Goal: Find specific page/section: Find specific page/section

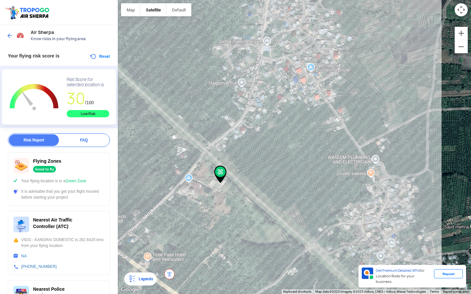
click at [308, 176] on div at bounding box center [294, 147] width 353 height 294
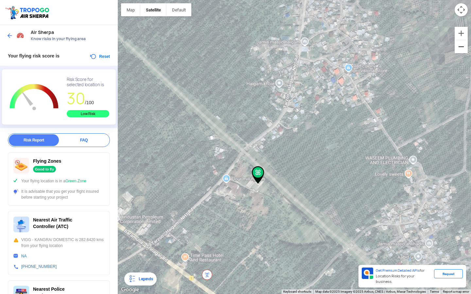
click at [465, 46] on button "Zoom out" at bounding box center [461, 46] width 13 height 13
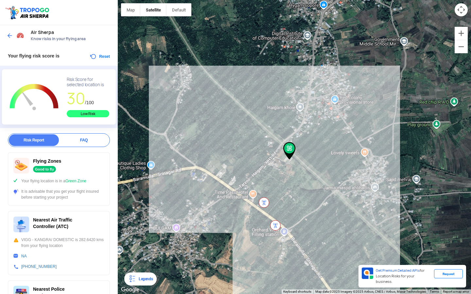
drag, startPoint x: 388, startPoint y: 97, endPoint x: 403, endPoint y: 91, distance: 15.7
click at [403, 91] on div at bounding box center [294, 147] width 353 height 294
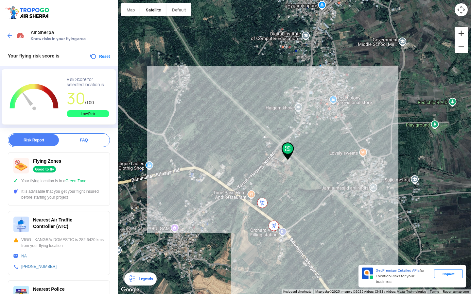
click at [460, 35] on button "Zoom in" at bounding box center [461, 33] width 13 height 13
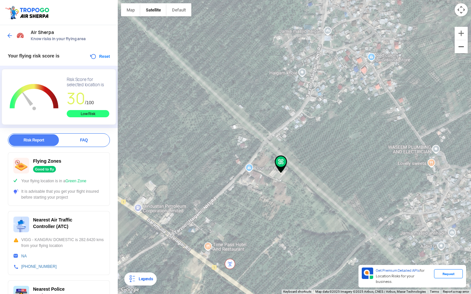
click at [459, 46] on button "Zoom out" at bounding box center [461, 46] width 13 height 13
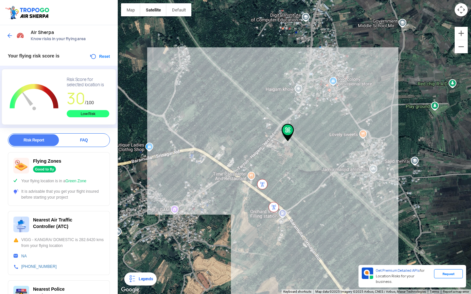
drag, startPoint x: 338, startPoint y: 138, endPoint x: 339, endPoint y: 115, distance: 23.5
click at [339, 115] on div at bounding box center [294, 147] width 353 height 294
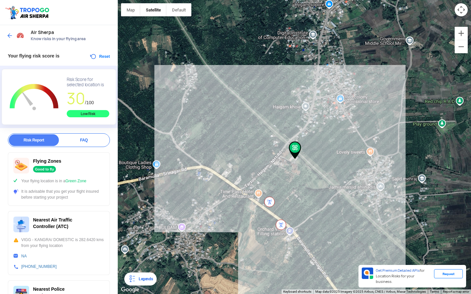
drag, startPoint x: 261, startPoint y: 103, endPoint x: 293, endPoint y: 128, distance: 40.6
click at [293, 128] on div at bounding box center [294, 147] width 353 height 294
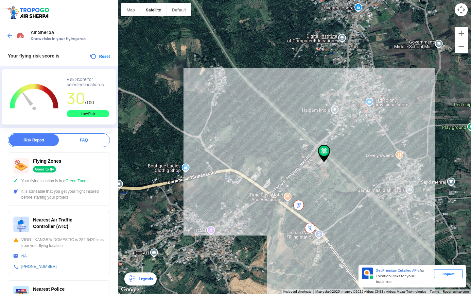
drag, startPoint x: 293, startPoint y: 128, endPoint x: 386, endPoint y: 91, distance: 100.8
click at [378, 95] on div at bounding box center [294, 147] width 353 height 294
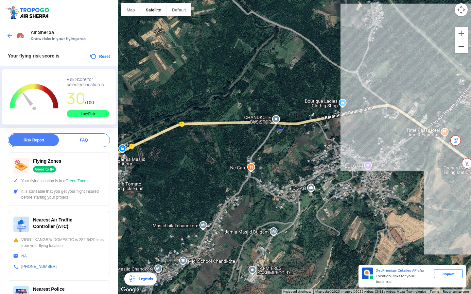
click at [457, 45] on button "Zoom out" at bounding box center [461, 46] width 13 height 13
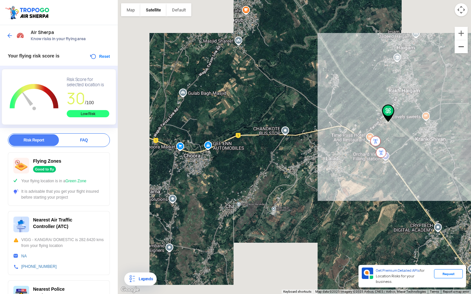
click at [457, 45] on button "Zoom out" at bounding box center [461, 46] width 13 height 13
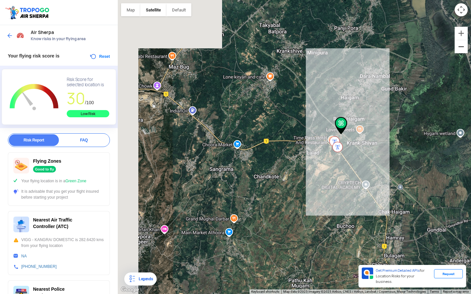
click at [457, 45] on button "Zoom out" at bounding box center [461, 46] width 13 height 13
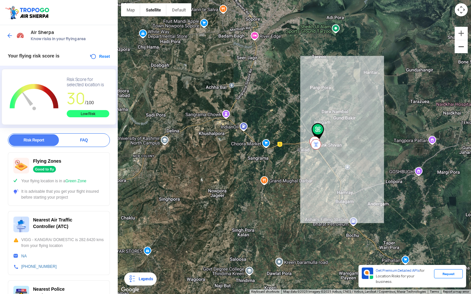
click at [457, 45] on button "Zoom out" at bounding box center [461, 46] width 13 height 13
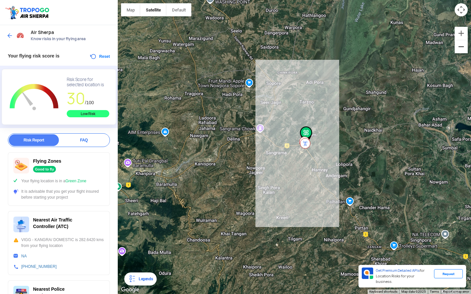
click at [457, 45] on button "Zoom out" at bounding box center [461, 46] width 13 height 13
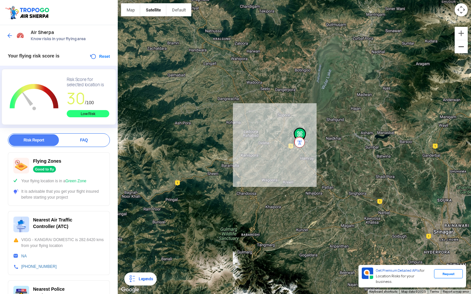
click at [457, 45] on button "Zoom out" at bounding box center [461, 46] width 13 height 13
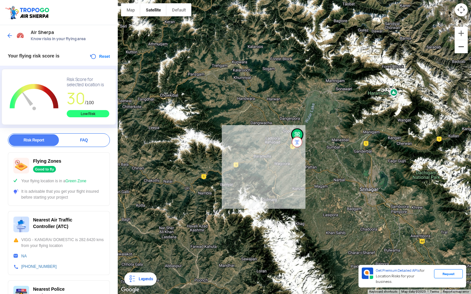
click at [457, 46] on button "Zoom out" at bounding box center [461, 46] width 13 height 13
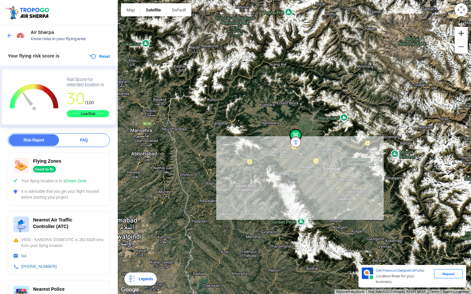
click at [459, 35] on button "Zoom in" at bounding box center [461, 33] width 13 height 13
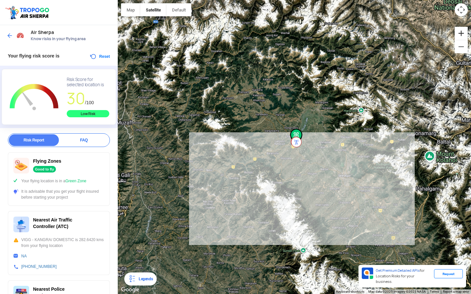
click at [459, 35] on button "Zoom in" at bounding box center [461, 33] width 13 height 13
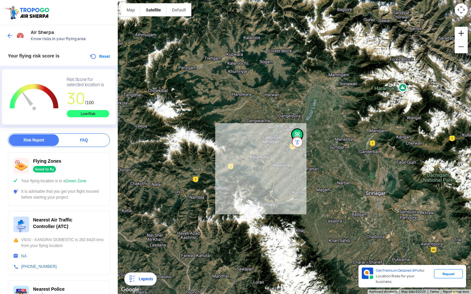
click at [459, 35] on button "Zoom in" at bounding box center [461, 33] width 13 height 13
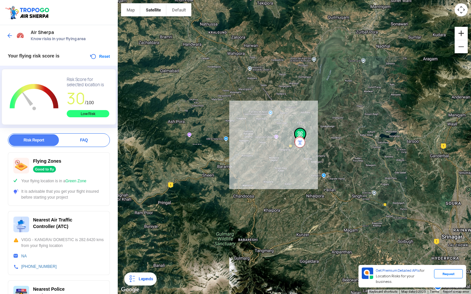
click at [459, 35] on button "Zoom in" at bounding box center [461, 33] width 13 height 13
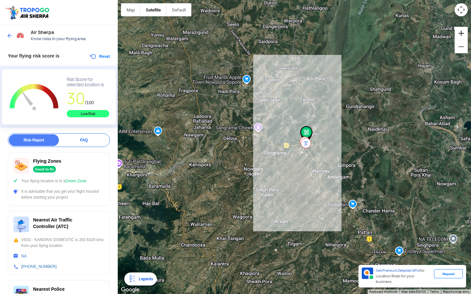
click at [459, 35] on button "Zoom in" at bounding box center [461, 33] width 13 height 13
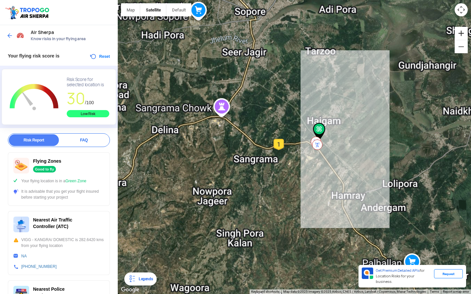
click at [459, 35] on button "Zoom in" at bounding box center [461, 33] width 13 height 13
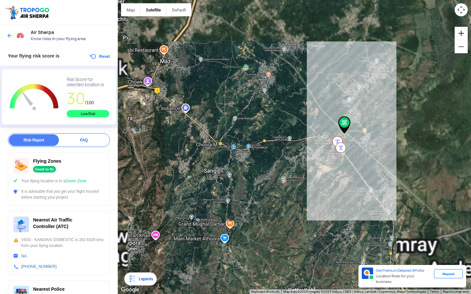
click at [459, 35] on button "Zoom in" at bounding box center [461, 33] width 13 height 13
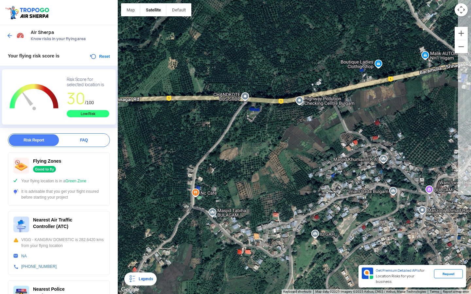
drag, startPoint x: 408, startPoint y: 85, endPoint x: 314, endPoint y: 99, distance: 94.9
click at [318, 98] on div at bounding box center [294, 147] width 353 height 294
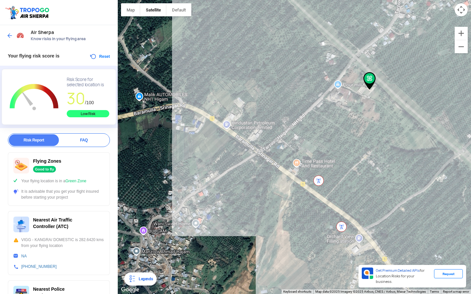
drag, startPoint x: 375, startPoint y: 114, endPoint x: 332, endPoint y: 115, distance: 43.5
click at [332, 115] on div at bounding box center [294, 147] width 353 height 294
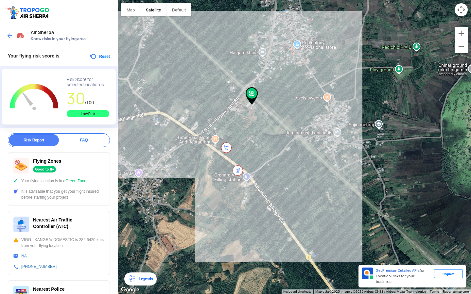
click at [7, 36] on img at bounding box center [10, 35] width 7 height 7
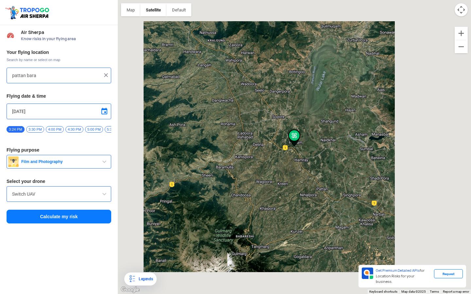
type input "[GEOGRAPHIC_DATA], [GEOGRAPHIC_DATA] 193201"
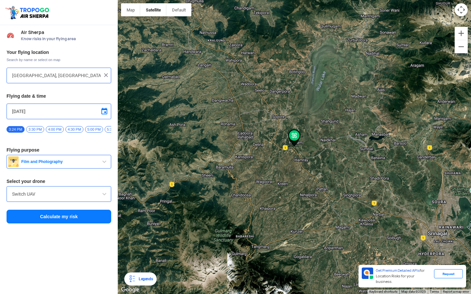
click at [54, 194] on input "Switch UAV" at bounding box center [59, 194] width 94 height 8
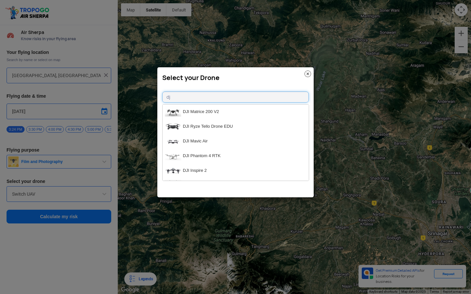
type input "d"
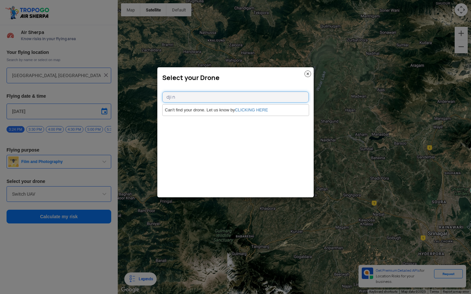
type input "dji n"
click at [126, 144] on modal-container "Select your Drone dji n Can't find your drone. Let us know by CLICKING HERE" at bounding box center [235, 147] width 471 height 294
click at [308, 73] on img at bounding box center [307, 74] width 7 height 7
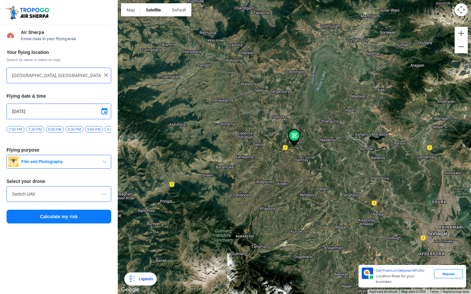
scroll to position [0, 257]
